Goal: Find specific page/section: Find specific page/section

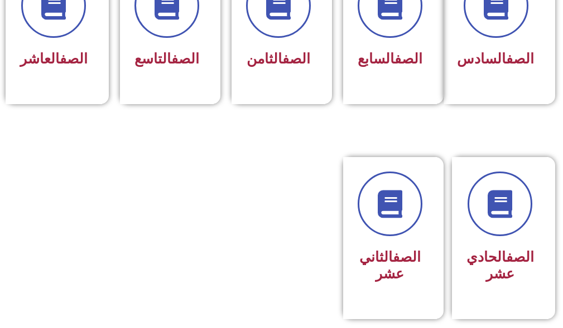
scroll to position [613, 0]
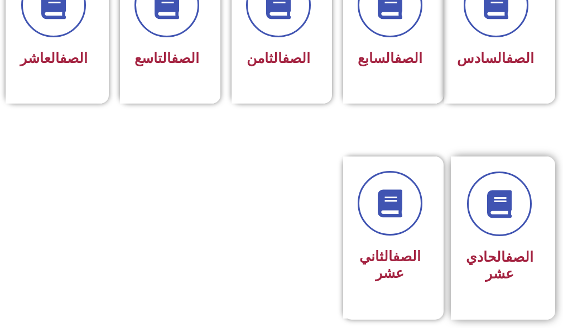
click at [484, 281] on h3 "الصف الحادي عشر" at bounding box center [499, 265] width 67 height 33
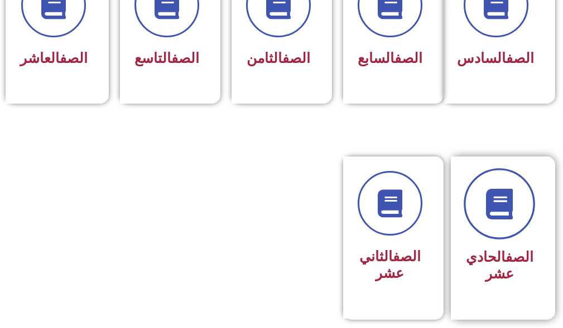
click at [497, 240] on link at bounding box center [498, 204] width 71 height 71
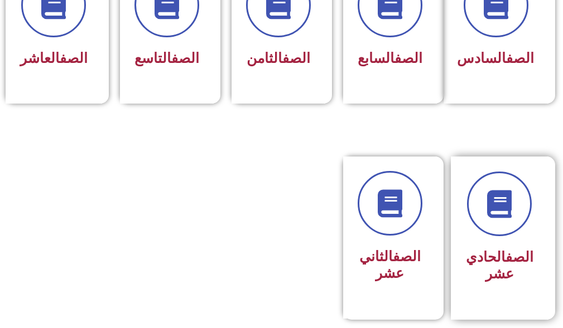
scroll to position [610, 0]
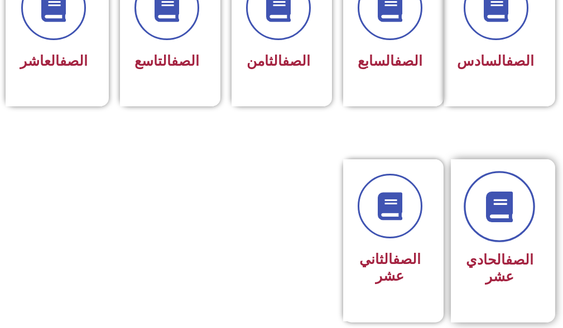
click at [505, 222] on icon at bounding box center [499, 207] width 31 height 31
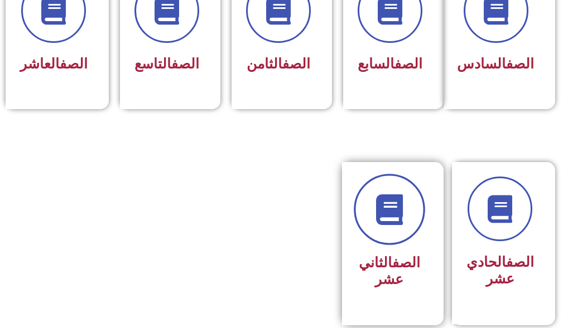
click at [413, 221] on link at bounding box center [388, 209] width 71 height 71
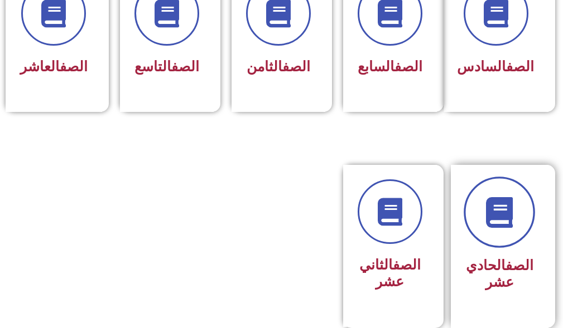
click at [500, 228] on icon at bounding box center [499, 212] width 31 height 31
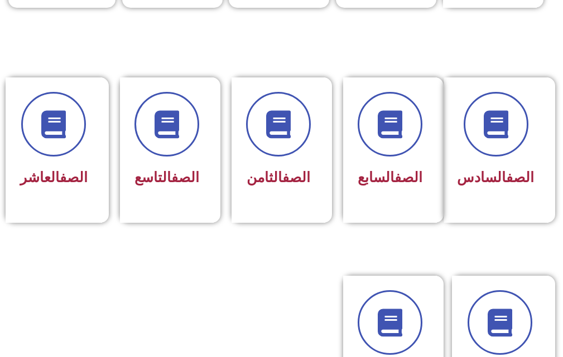
scroll to position [491, 0]
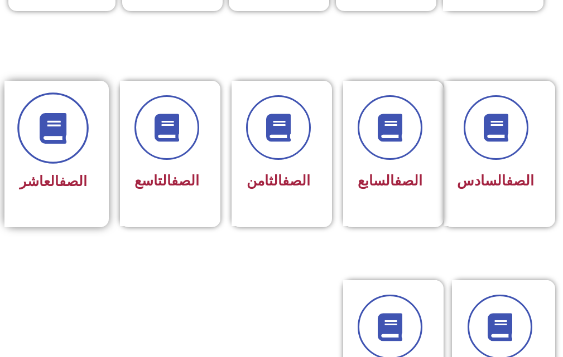
click at [37, 149] on span at bounding box center [52, 128] width 71 height 71
click at [60, 129] on icon at bounding box center [53, 128] width 31 height 31
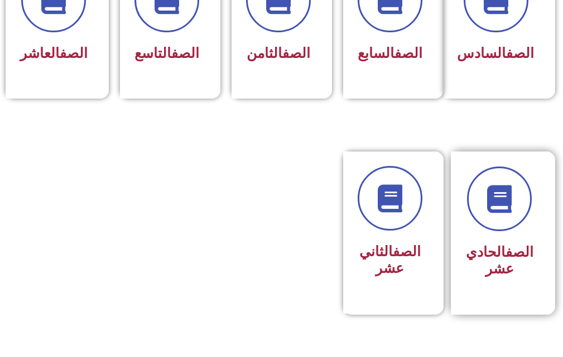
scroll to position [658, 0]
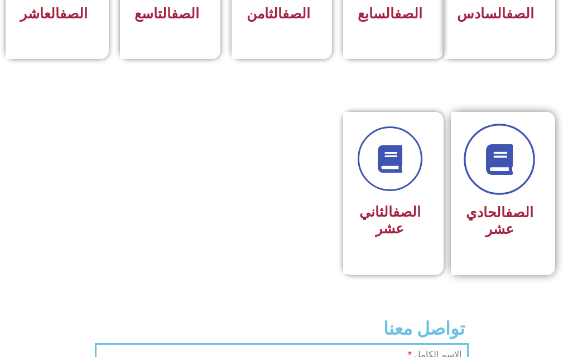
click at [500, 195] on link at bounding box center [498, 159] width 71 height 71
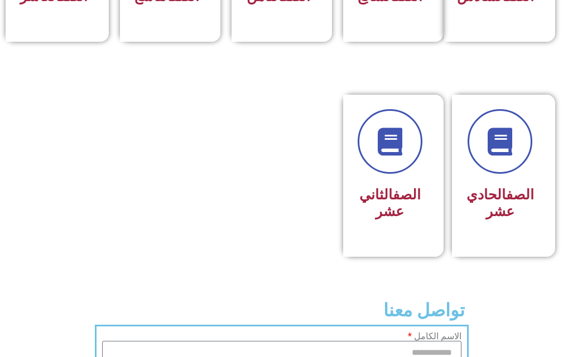
scroll to position [656, 0]
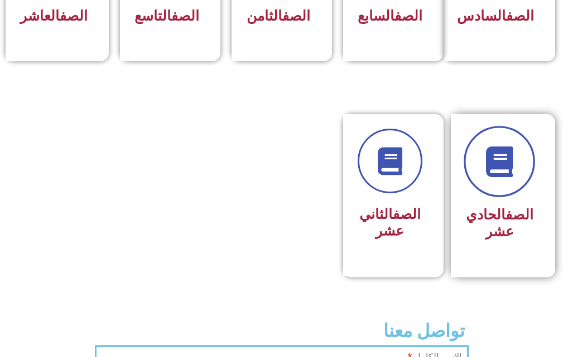
click at [501, 174] on icon at bounding box center [499, 162] width 31 height 31
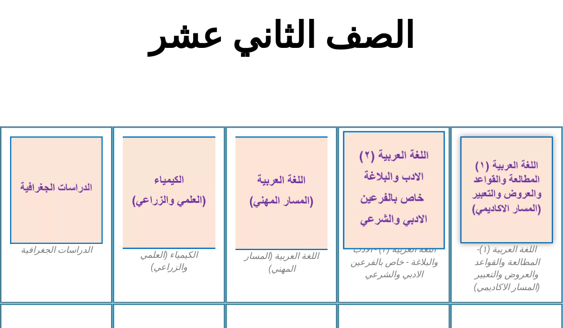
scroll to position [279, 0]
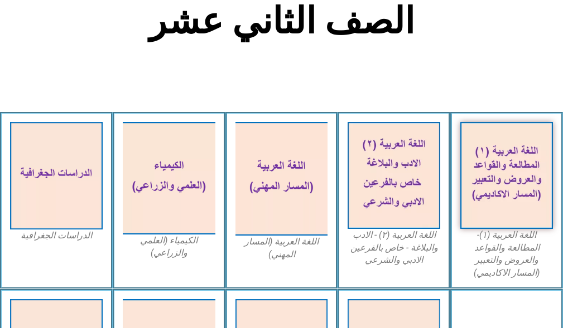
scroll to position [279, 0]
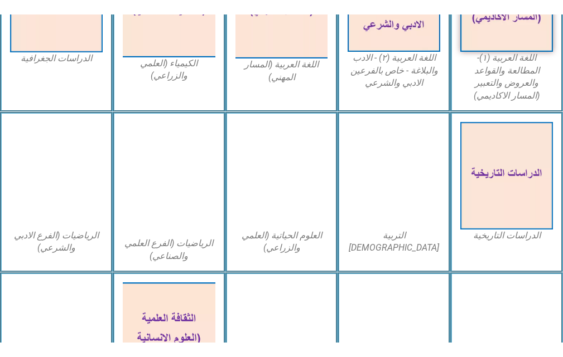
scroll to position [446, 0]
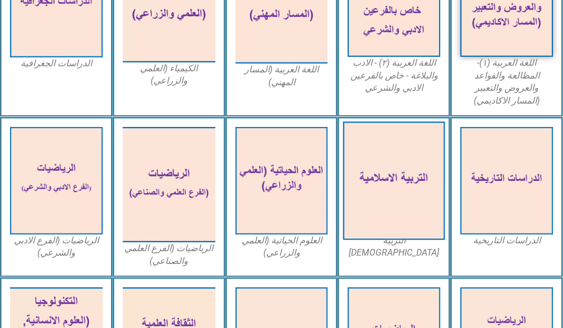
click at [413, 167] on img at bounding box center [393, 181] width 101 height 118
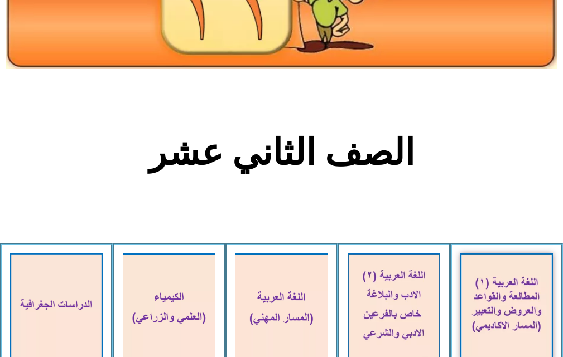
scroll to position [335, 0]
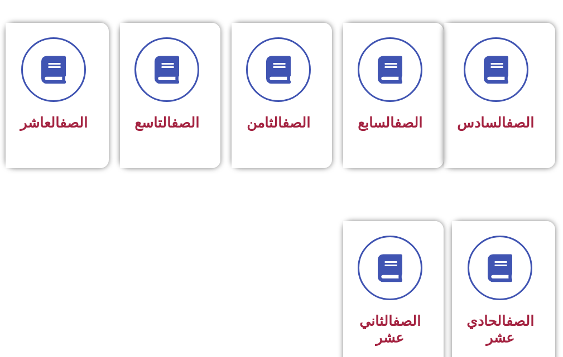
scroll to position [558, 0]
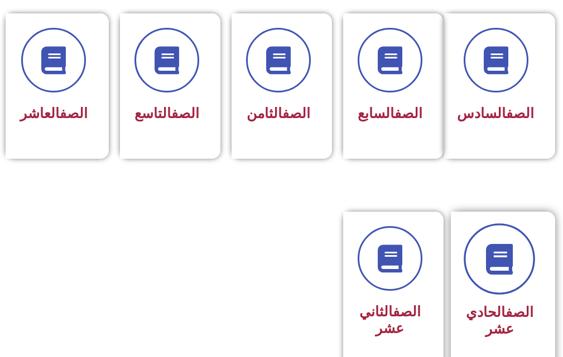
click at [493, 275] on icon at bounding box center [499, 259] width 31 height 31
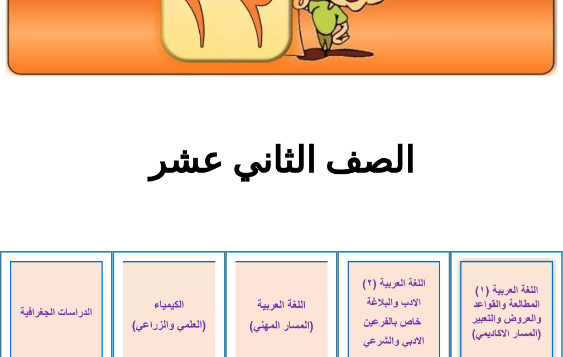
scroll to position [390, 0]
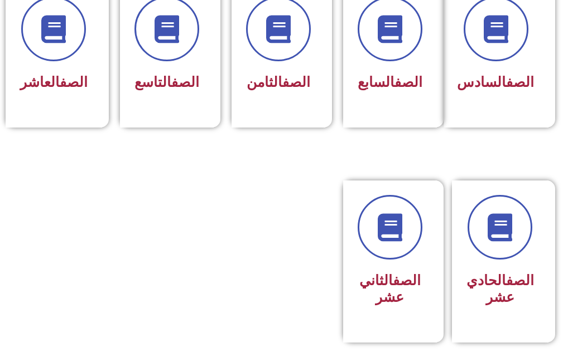
scroll to position [725, 0]
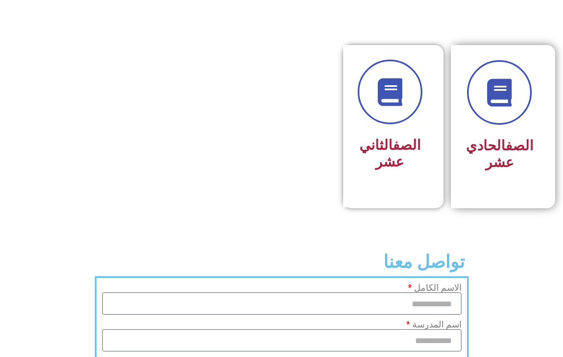
click at [492, 157] on h3 "الصف الحادي عشر" at bounding box center [499, 154] width 67 height 33
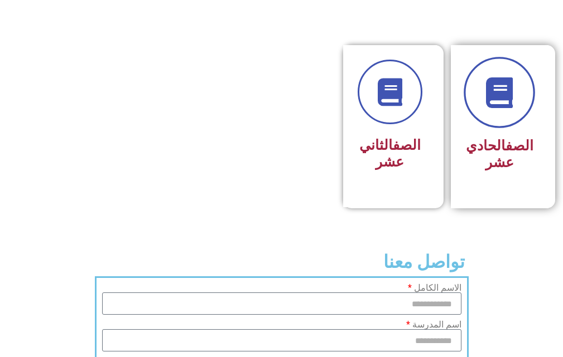
click at [501, 129] on link at bounding box center [498, 92] width 71 height 71
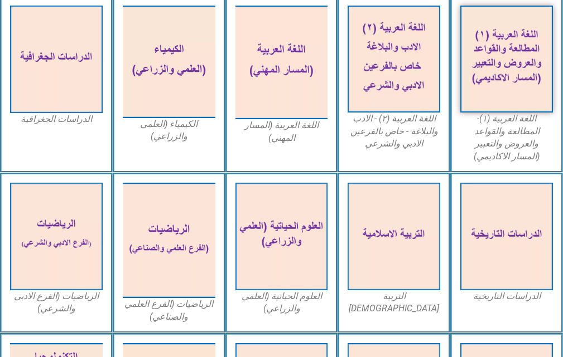
scroll to position [802, 0]
